Goal: Communication & Community: Answer question/provide support

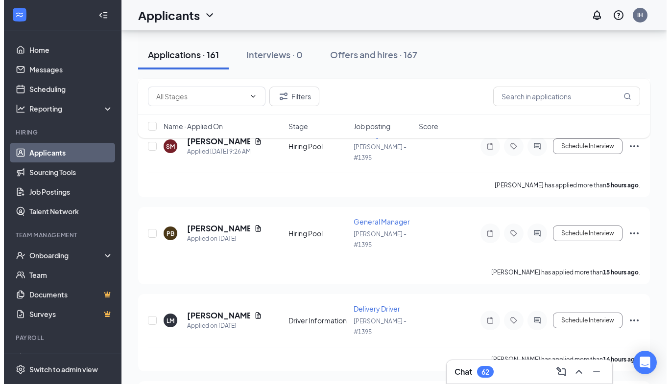
scroll to position [304, 0]
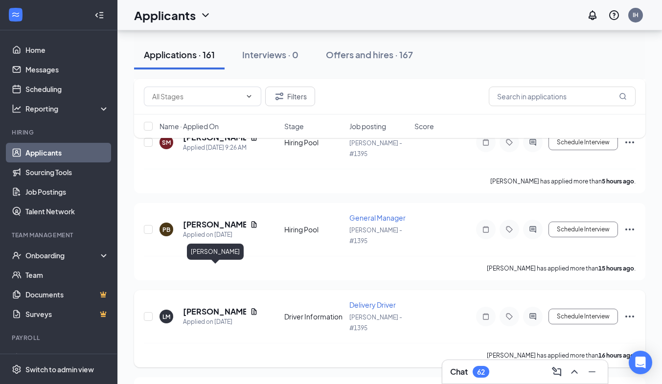
click at [219, 306] on h5 "[PERSON_NAME]" at bounding box center [214, 311] width 63 height 11
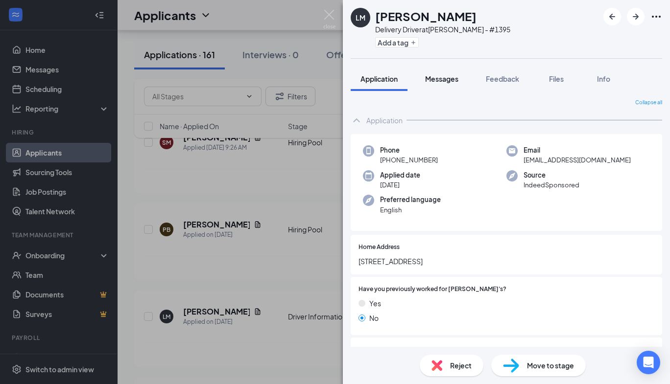
click at [457, 81] on span "Messages" at bounding box center [441, 78] width 33 height 9
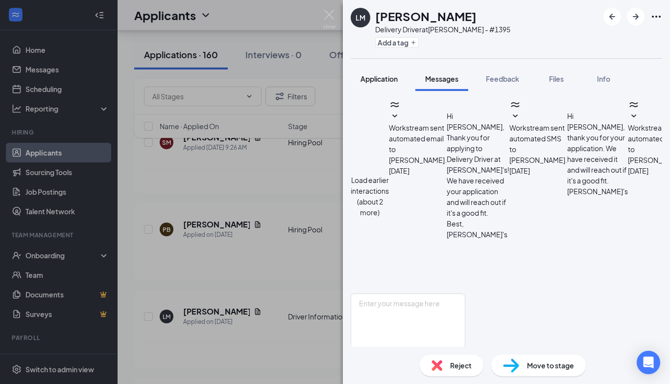
click at [398, 82] on span "Application" at bounding box center [378, 78] width 37 height 9
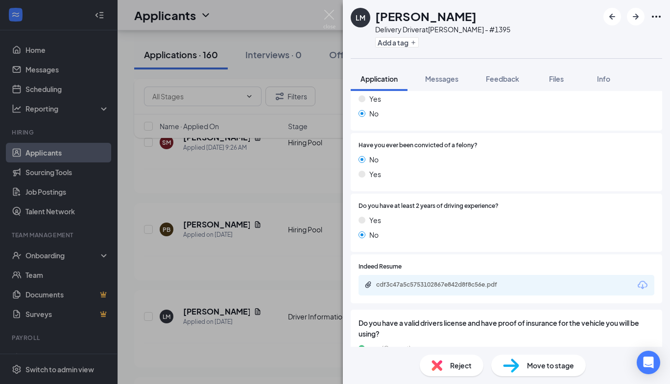
scroll to position [209, 0]
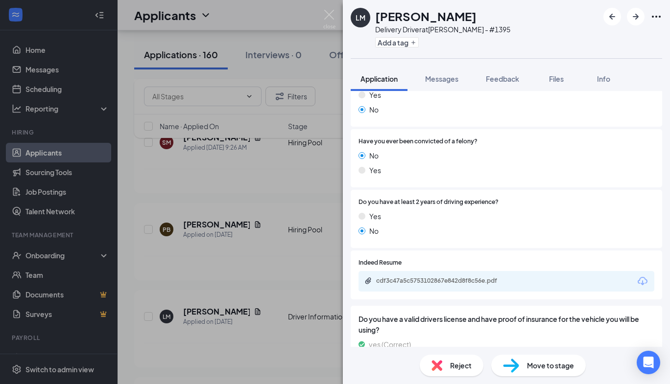
click at [485, 282] on div "cdf3c47a5c5753102867e842d8f8c56e.pdf" at bounding box center [444, 281] width 137 height 8
click at [456, 85] on button "Messages" at bounding box center [441, 79] width 53 height 24
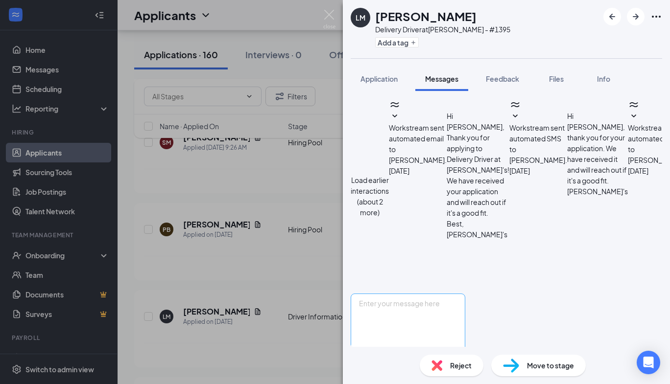
scroll to position [280, 0]
click at [452, 294] on textarea at bounding box center [408, 323] width 115 height 59
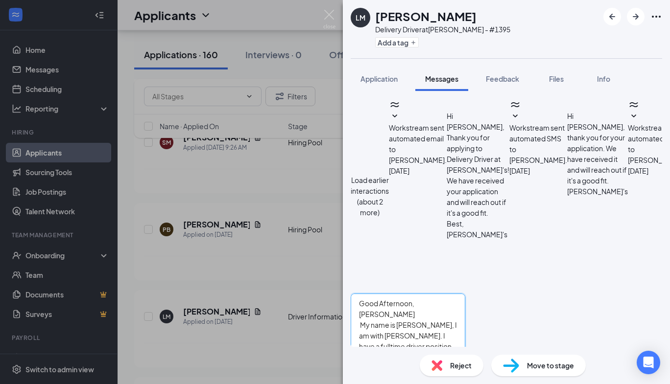
type textarea "Good Afternoon, [PERSON_NAME] My name is [PERSON_NAME], I am with [PERSON_NAME]…"
click at [465, 353] on button "Send" at bounding box center [456, 370] width 17 height 34
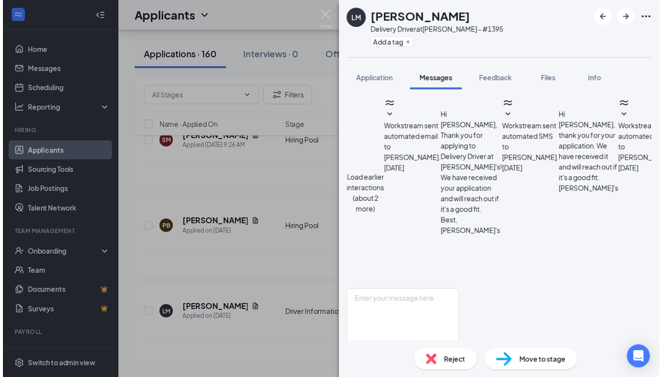
scroll to position [386, 0]
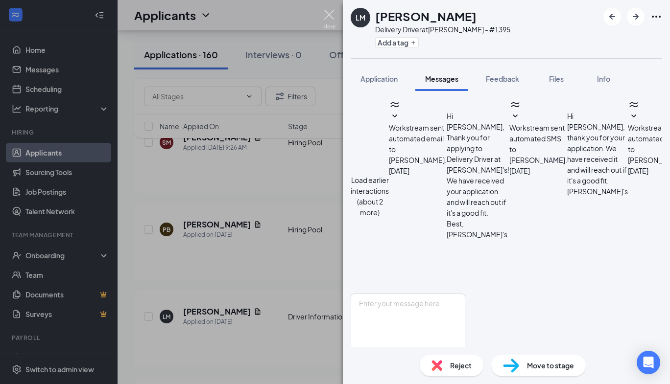
click at [331, 15] on img at bounding box center [329, 19] width 12 height 19
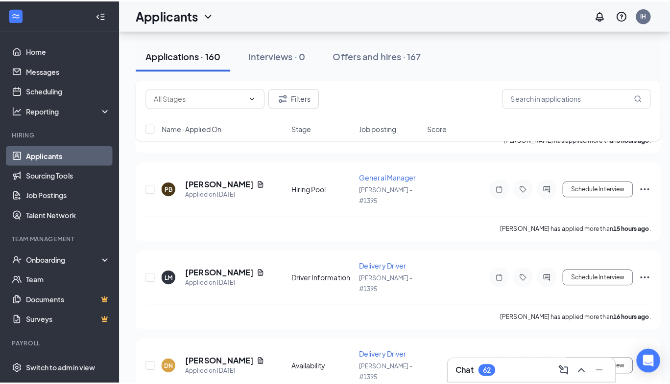
scroll to position [351, 0]
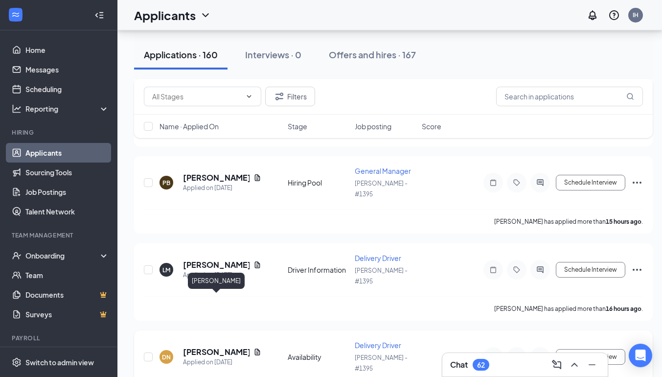
click at [207, 347] on h5 "[PERSON_NAME]" at bounding box center [216, 352] width 67 height 11
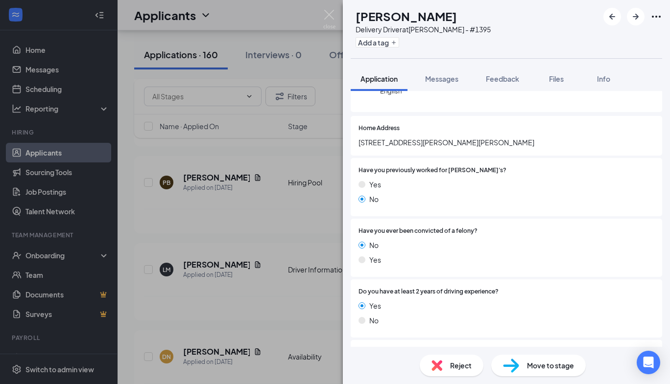
scroll to position [76, 0]
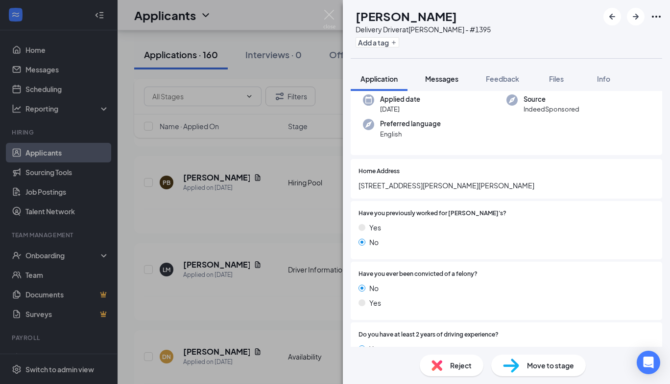
click at [449, 86] on button "Messages" at bounding box center [441, 79] width 53 height 24
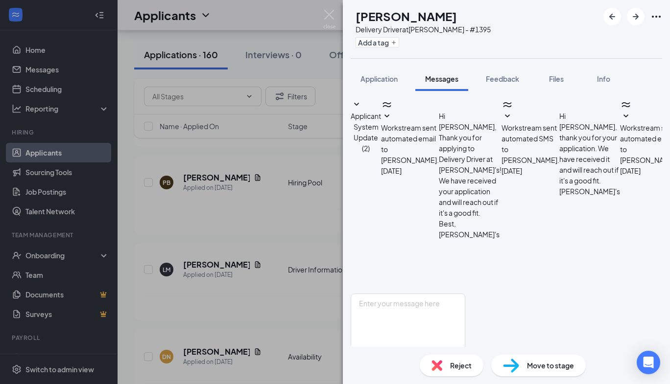
scroll to position [65, 0]
click at [465, 294] on textarea at bounding box center [408, 323] width 115 height 59
type textarea "G"
click at [329, 13] on img at bounding box center [329, 19] width 12 height 19
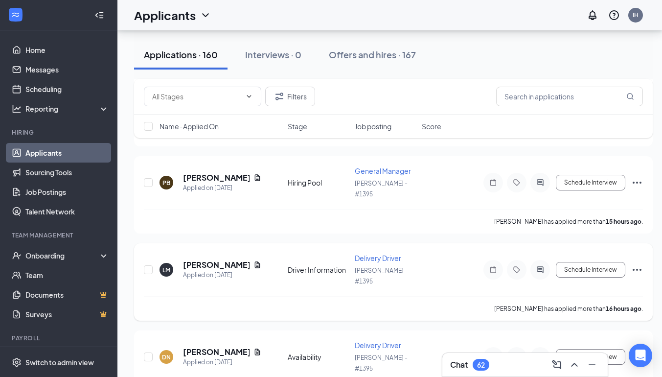
click at [538, 266] on icon "ActiveChat" at bounding box center [540, 269] width 6 height 6
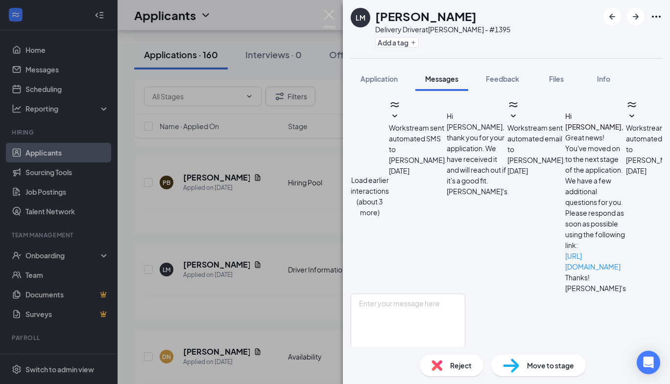
scroll to position [340, 0]
drag, startPoint x: 416, startPoint y: 186, endPoint x: 549, endPoint y: 233, distance: 140.9
click at [265, 170] on div "[PERSON_NAME] [PERSON_NAME] Delivery Driver at [GEOGRAPHIC_DATA] - #1395 Add a …" at bounding box center [335, 192] width 670 height 384
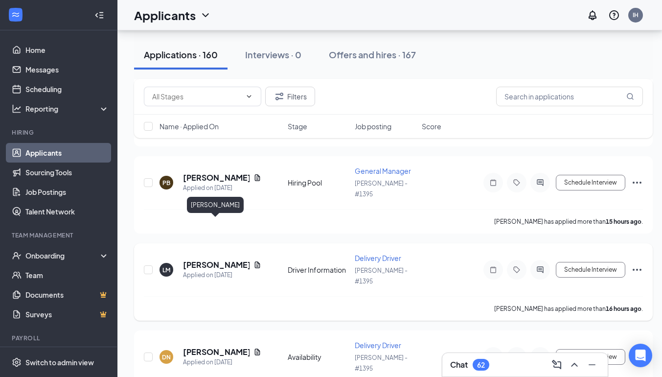
click at [223, 259] on h5 "[PERSON_NAME]" at bounding box center [216, 264] width 67 height 11
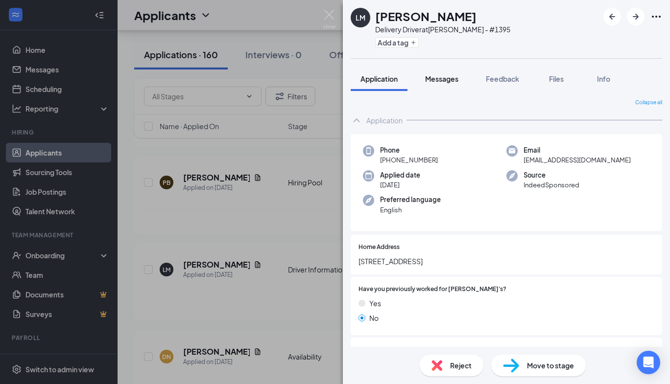
click at [432, 78] on span "Messages" at bounding box center [441, 78] width 33 height 9
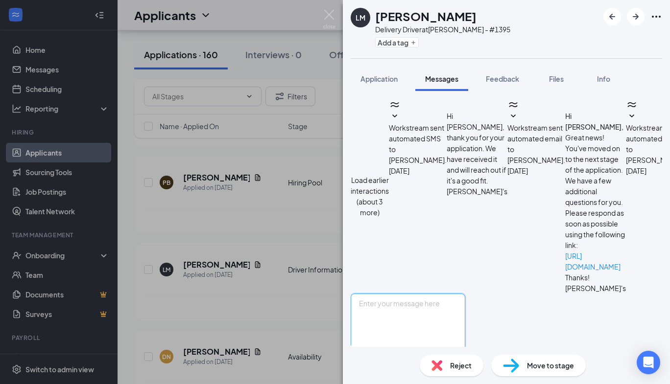
click at [421, 294] on textarea at bounding box center [408, 323] width 115 height 59
click at [328, 22] on img at bounding box center [329, 19] width 12 height 19
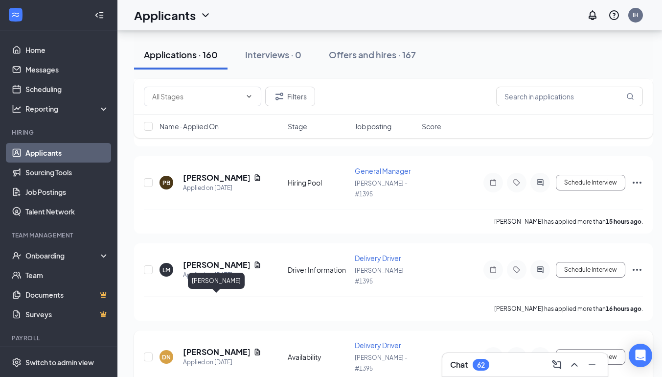
click at [226, 347] on h5 "[PERSON_NAME]" at bounding box center [216, 352] width 67 height 11
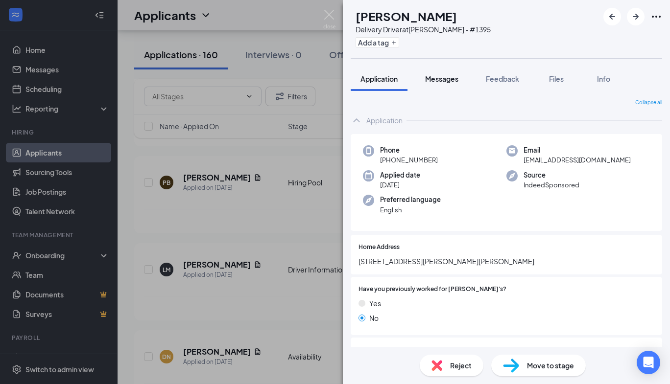
click at [454, 85] on button "Messages" at bounding box center [441, 79] width 53 height 24
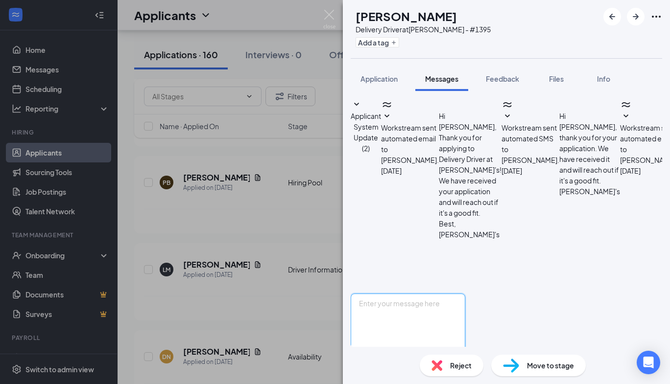
click at [426, 294] on textarea at bounding box center [408, 323] width 115 height 59
paste textarea "Good Afternoon, [PERSON_NAME] My name is [PERSON_NAME], I am with [PERSON_NAME]…"
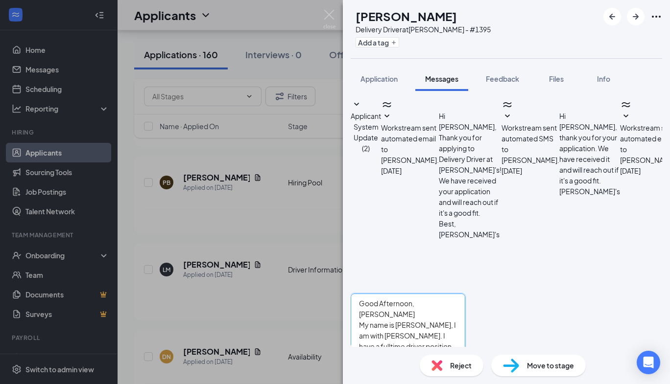
drag, startPoint x: 459, startPoint y: 265, endPoint x: 430, endPoint y: 265, distance: 28.9
click at [430, 294] on textarea "Good Afternoon, [PERSON_NAME] My name is [PERSON_NAME], I am with [PERSON_NAME]…" at bounding box center [408, 323] width 115 height 59
type textarea "Good Afternoon, My name is [PERSON_NAME], I am with [PERSON_NAME]. I have a ful…"
click at [465, 342] on div "Good Afternoon, My name is [PERSON_NAME], I am with [PERSON_NAME]. I have a ful…" at bounding box center [408, 340] width 115 height 93
click at [465, 353] on button "Send" at bounding box center [456, 370] width 17 height 34
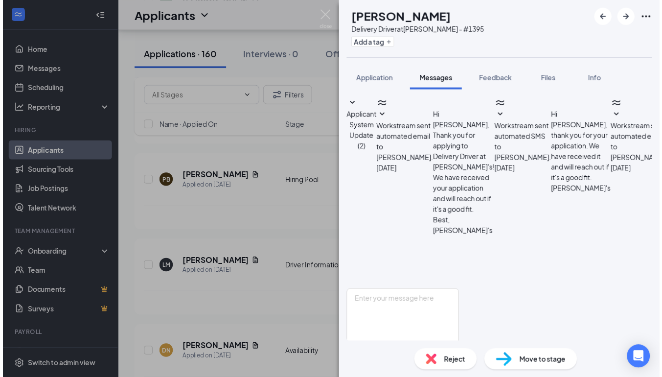
scroll to position [170, 0]
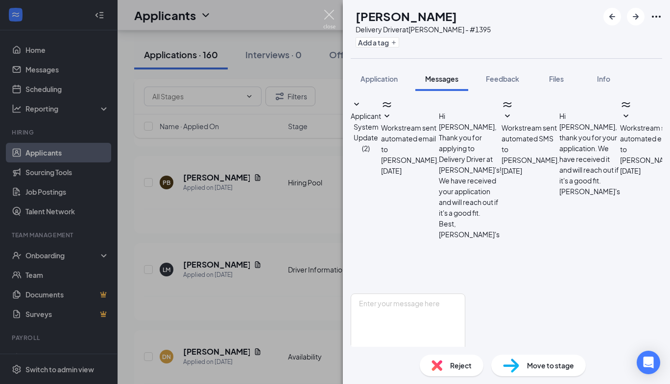
click at [326, 16] on img at bounding box center [329, 19] width 12 height 19
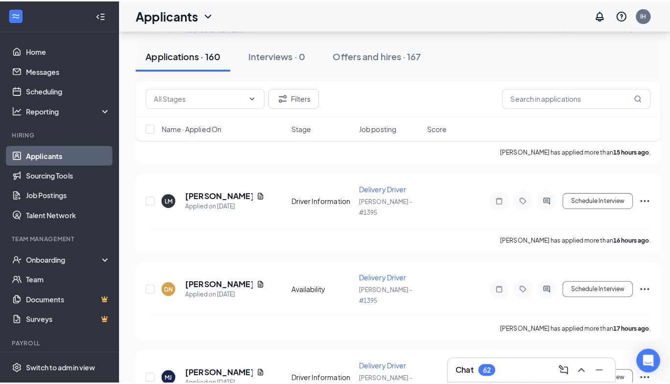
scroll to position [425, 0]
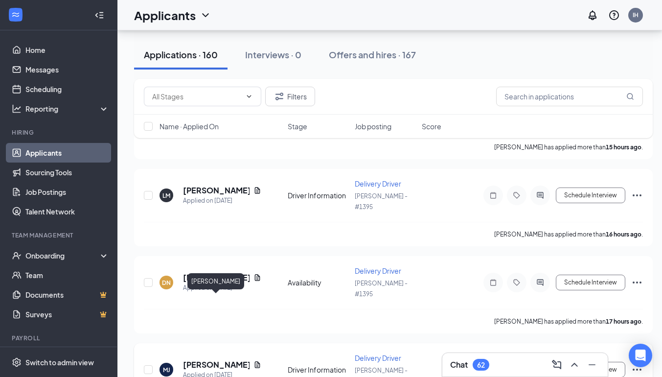
click at [217, 359] on h5 "[PERSON_NAME]" at bounding box center [216, 364] width 67 height 11
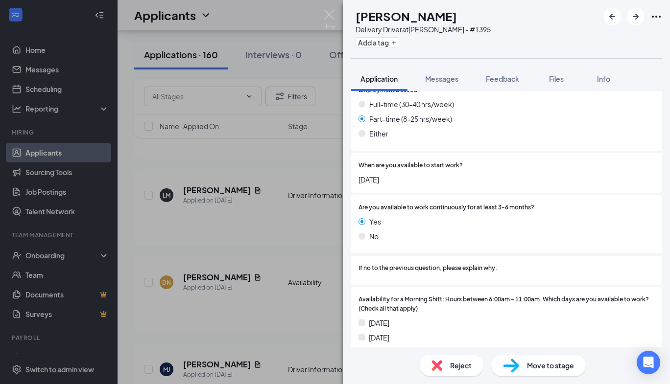
scroll to position [593, 0]
click at [329, 17] on img at bounding box center [329, 19] width 12 height 19
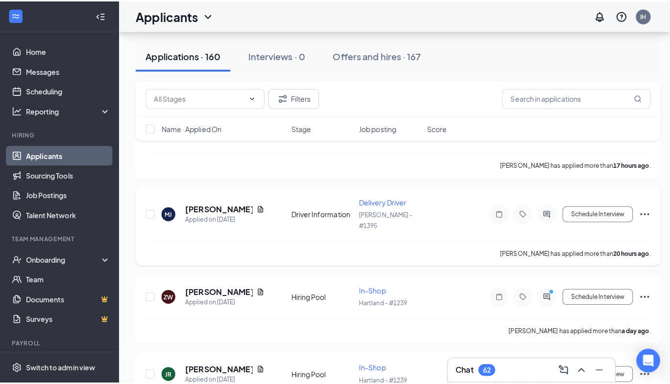
scroll to position [585, 0]
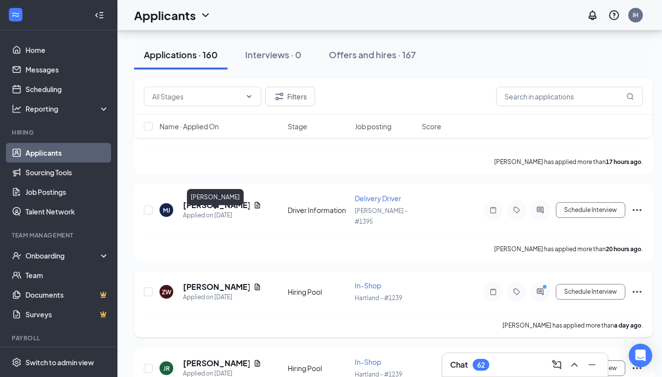
click at [209, 282] on h5 "[PERSON_NAME]" at bounding box center [216, 287] width 67 height 11
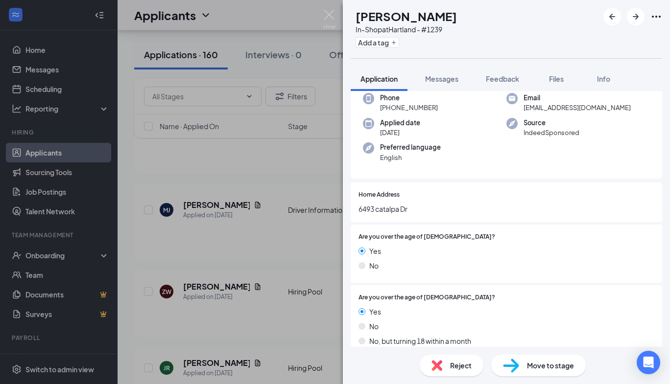
scroll to position [53, 0]
click at [454, 73] on button "Messages" at bounding box center [441, 79] width 53 height 24
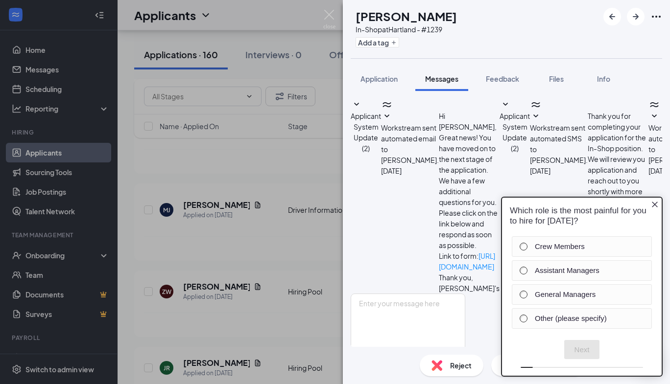
click at [653, 202] on icon "Close button" at bounding box center [655, 205] width 8 height 8
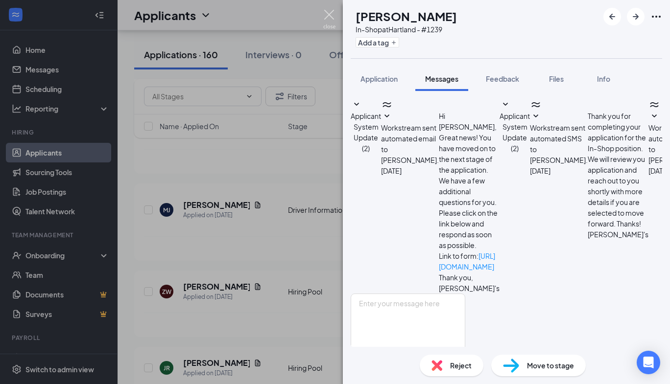
click at [327, 17] on img at bounding box center [329, 19] width 12 height 19
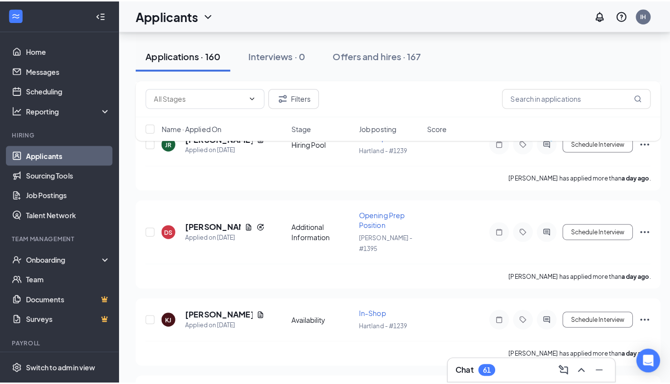
scroll to position [812, 0]
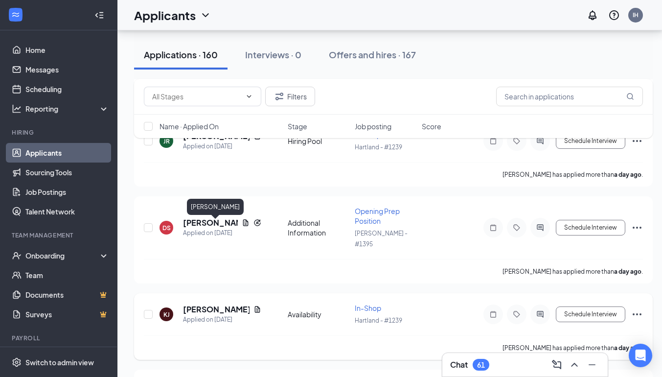
click at [213, 304] on h5 "[PERSON_NAME]" at bounding box center [216, 309] width 67 height 11
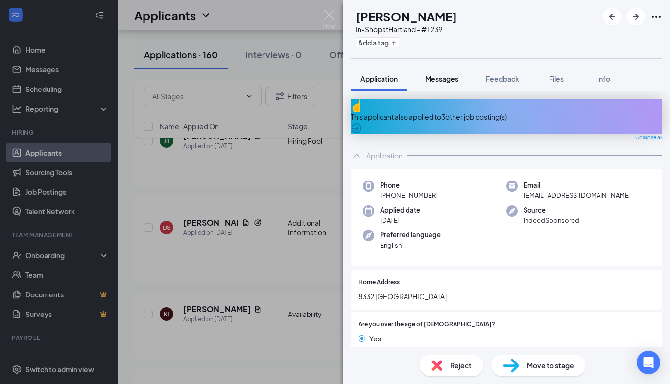
click at [433, 76] on span "Messages" at bounding box center [441, 78] width 33 height 9
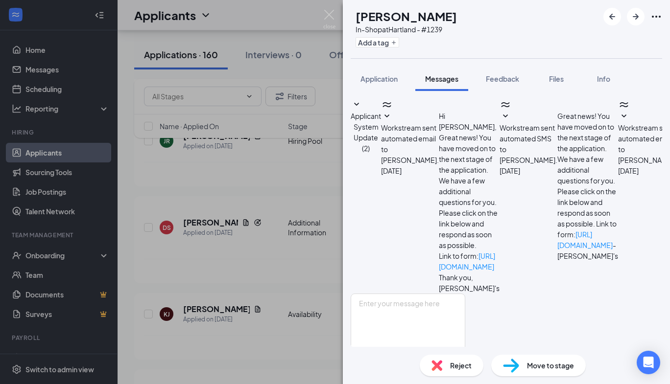
scroll to position [220, 0]
click at [330, 17] on img at bounding box center [329, 19] width 12 height 19
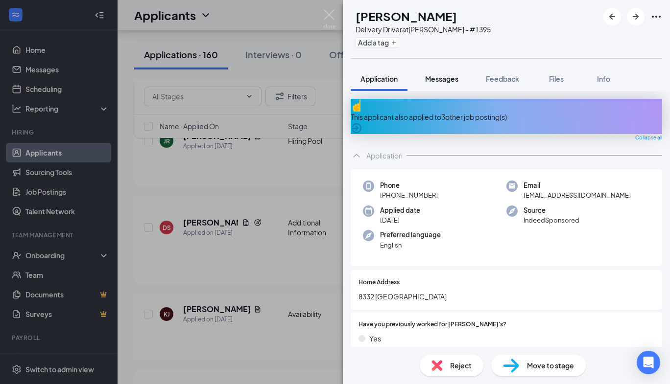
click at [456, 74] on div "Messages" at bounding box center [441, 79] width 33 height 10
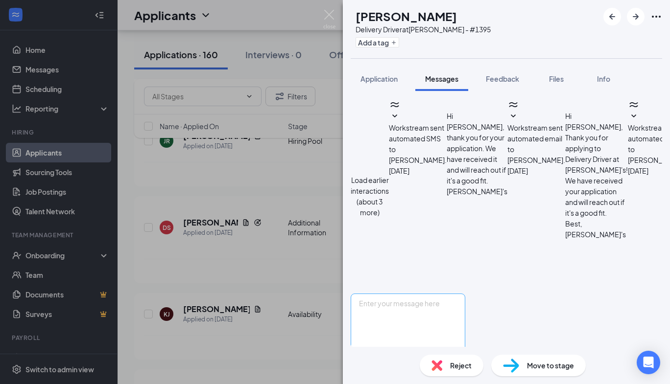
scroll to position [216, 0]
click at [465, 294] on textarea at bounding box center [408, 323] width 115 height 59
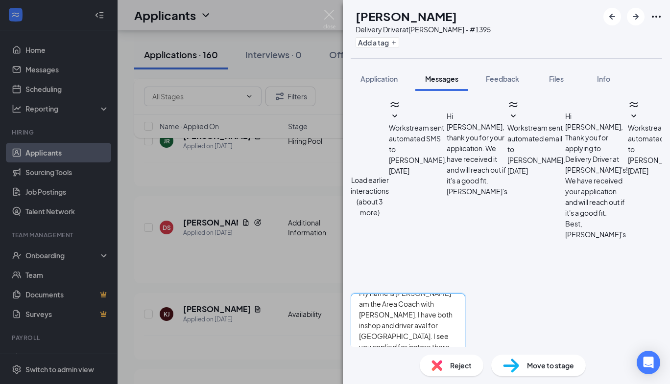
scroll to position [43, 0]
type textarea "Hey [PERSON_NAME], My name is [PERSON_NAME] am the Area Coach with [PERSON_NAME…"
click at [465, 353] on button "Send" at bounding box center [456, 370] width 17 height 34
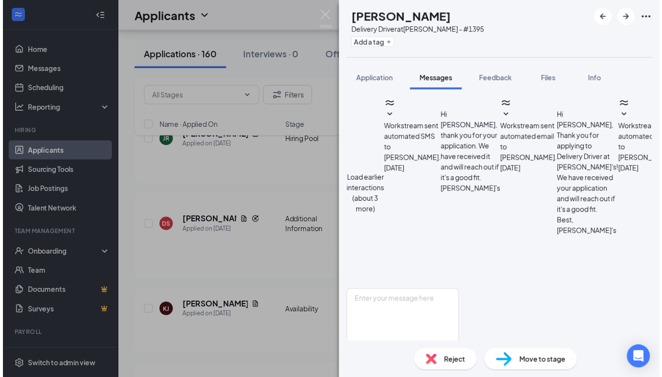
scroll to position [365, 0]
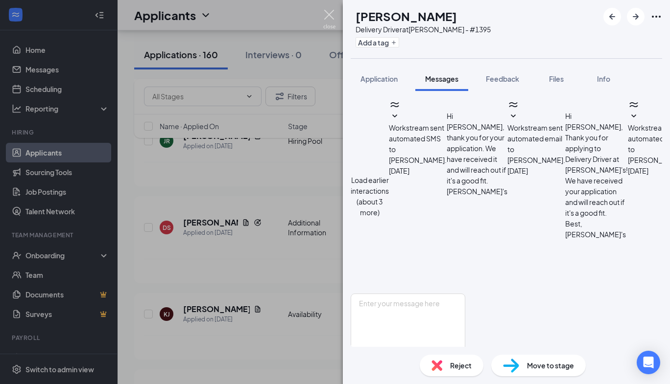
click at [328, 15] on img at bounding box center [329, 19] width 12 height 19
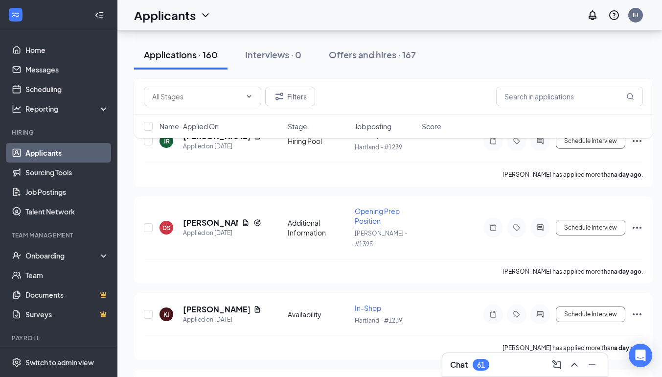
click at [460, 371] on div "Chat 61" at bounding box center [525, 365] width 150 height 16
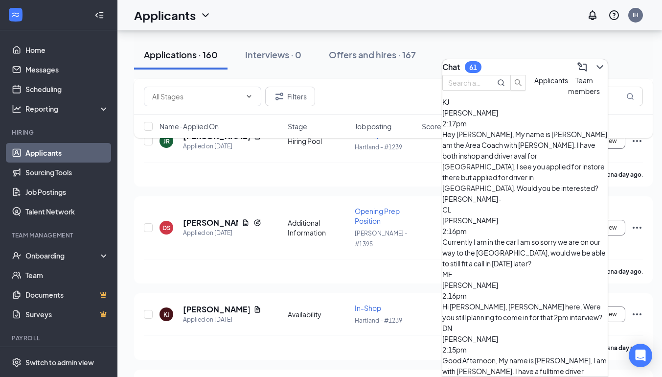
click at [539, 204] on div "CL [PERSON_NAME] 2:16pm Currently I am in the car I am so sorry we are on our w…" at bounding box center [525, 236] width 165 height 65
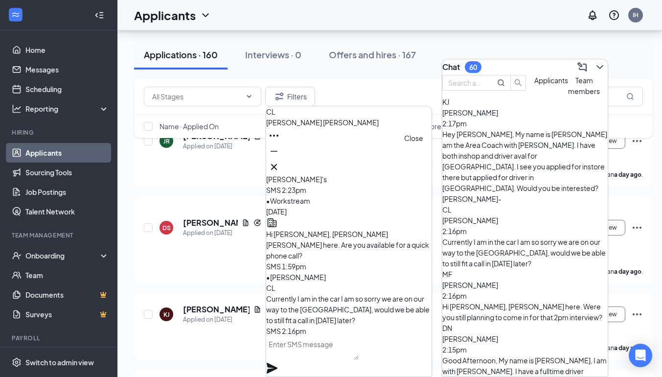
click at [280, 161] on icon "Cross" at bounding box center [274, 167] width 12 height 12
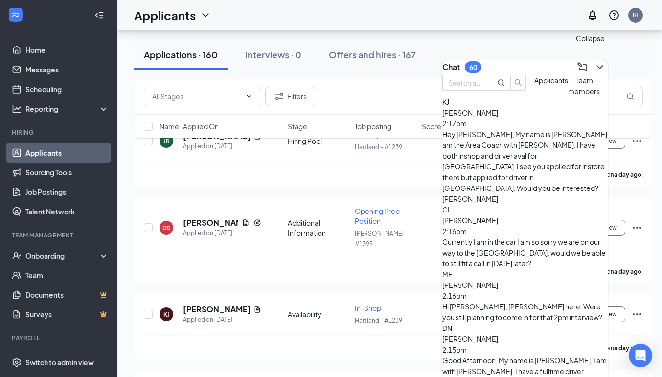
click at [597, 65] on icon "ChevronDown" at bounding box center [600, 67] width 6 height 4
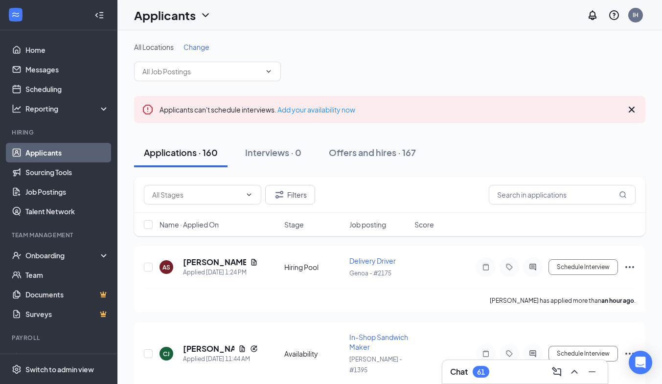
click at [507, 375] on div "Chat 61" at bounding box center [525, 372] width 150 height 16
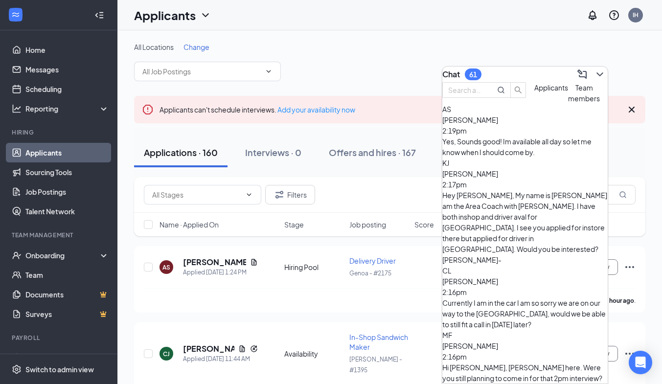
click at [530, 158] on div "AS [PERSON_NAME] 2:19pm Yes, Sounds good! Im available all day so let me know w…" at bounding box center [525, 131] width 165 height 54
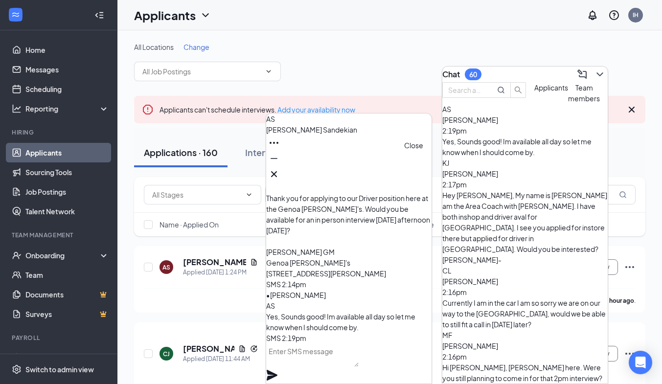
click at [277, 171] on icon "Cross" at bounding box center [274, 174] width 6 height 6
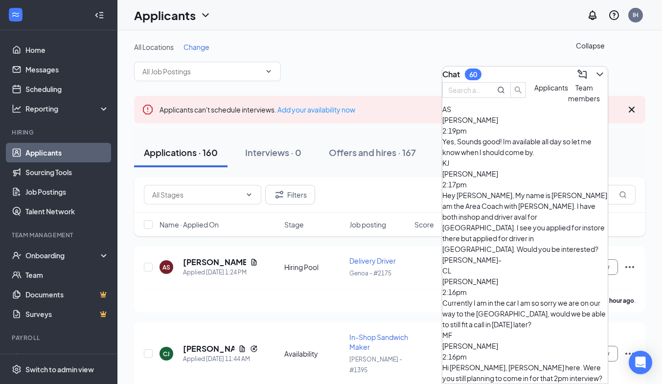
click at [594, 69] on icon "ChevronDown" at bounding box center [600, 75] width 12 height 12
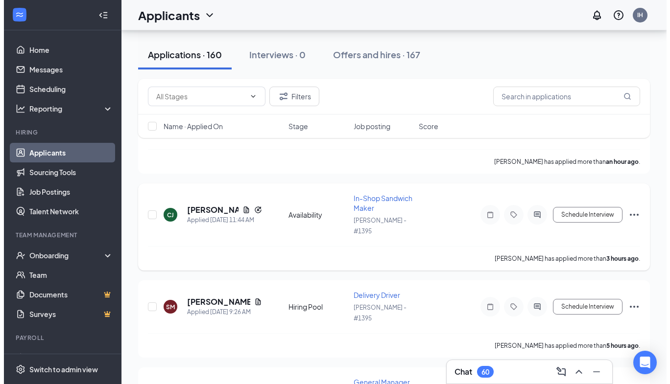
scroll to position [140, 0]
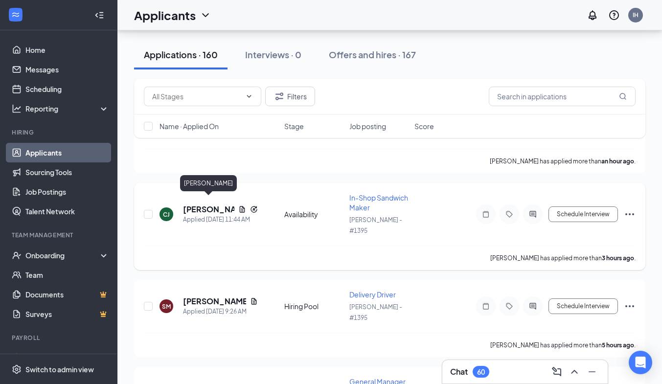
click at [207, 204] on h5 "[PERSON_NAME]" at bounding box center [208, 209] width 51 height 11
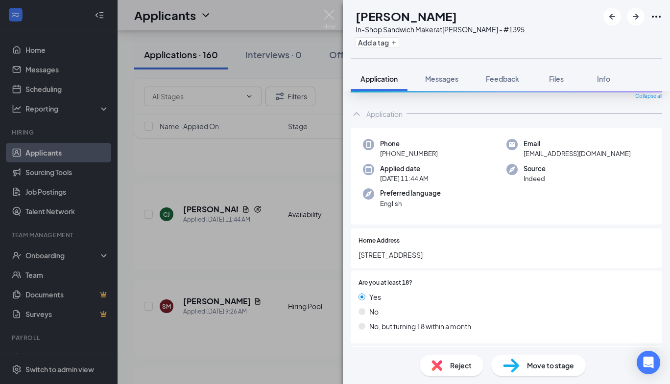
scroll to position [39, 0]
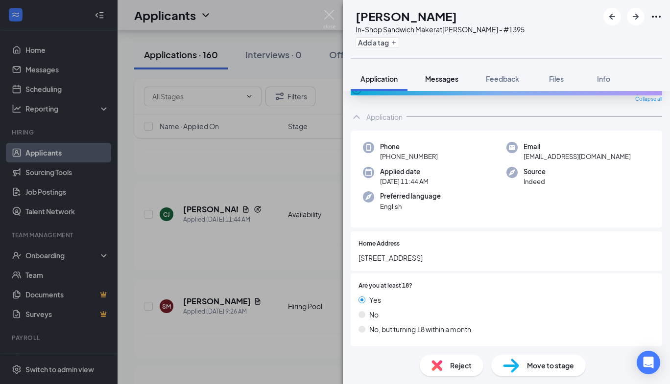
click at [454, 83] on span "Messages" at bounding box center [441, 78] width 33 height 9
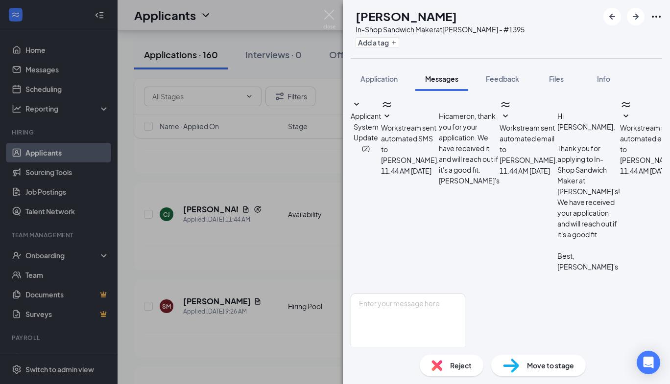
scroll to position [157, 0]
click at [465, 297] on textarea at bounding box center [408, 323] width 115 height 59
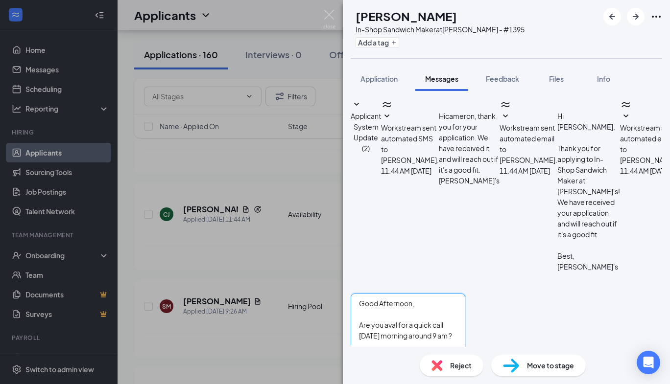
scroll to position [10, 0]
click at [375, 294] on textarea "Good Afternoon, Are you aval for a quick call [DATE] morning around 9 am ?" at bounding box center [408, 323] width 115 height 59
click at [425, 294] on textarea "Good Afternoon, This is [PERSON_NAME], Are you aval for a quick call [DATE] mor…" at bounding box center [408, 323] width 115 height 59
type textarea "Good Afternoon, This is [PERSON_NAME], Are you aval for a quick call [DATE] mor…"
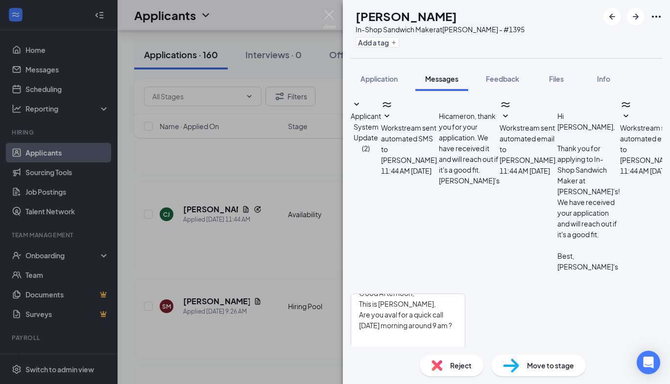
click at [465, 353] on button "Send" at bounding box center [456, 370] width 17 height 34
